Goal: Task Accomplishment & Management: Manage account settings

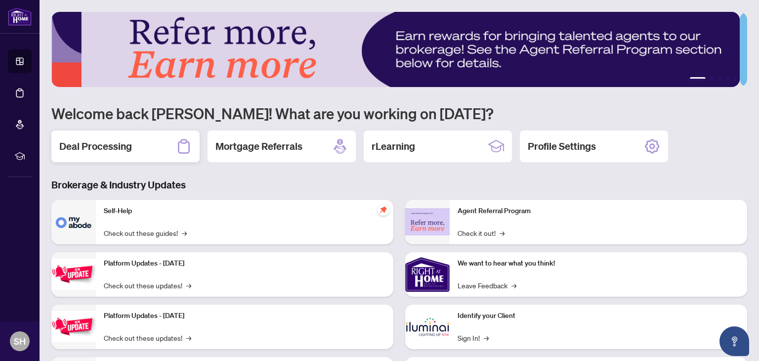
click at [117, 150] on h2 "Deal Processing" at bounding box center [95, 146] width 73 height 14
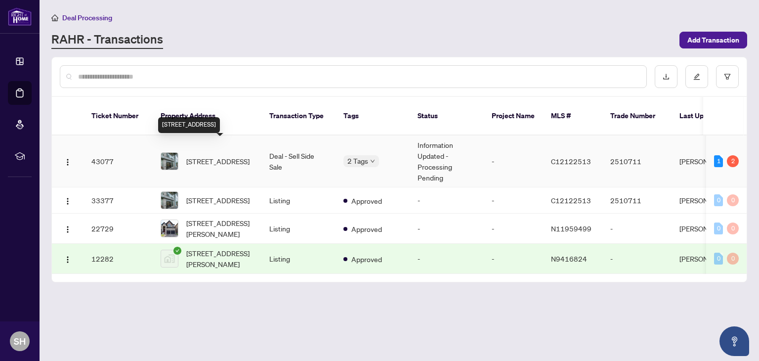
click at [215, 156] on span "[STREET_ADDRESS]" at bounding box center [217, 161] width 63 height 11
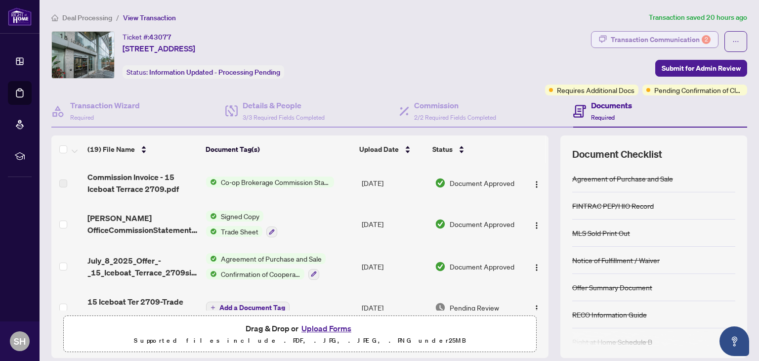
click at [685, 37] on div "Transaction Communication 2" at bounding box center [661, 40] width 100 height 16
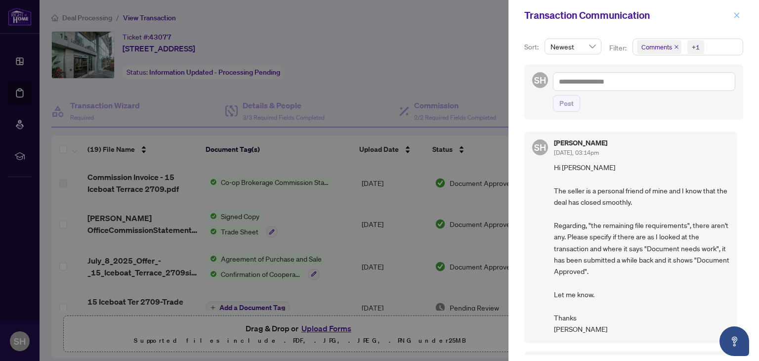
click at [737, 16] on icon "close" at bounding box center [737, 14] width 5 height 5
